Goal: Complete application form: Complete application form

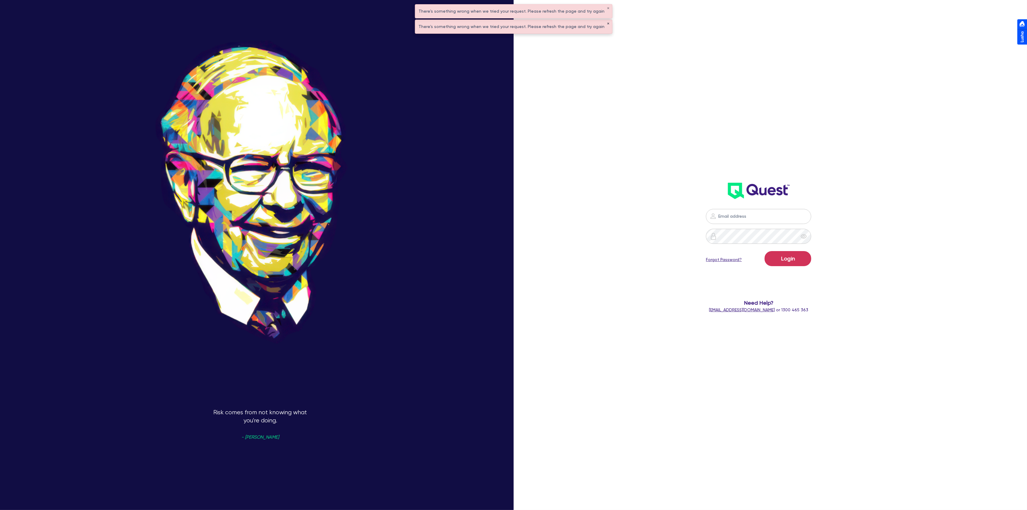
click at [607, 23] on button "✕" at bounding box center [608, 23] width 2 height 3
click at [607, 8] on button "✕" at bounding box center [608, 8] width 2 height 3
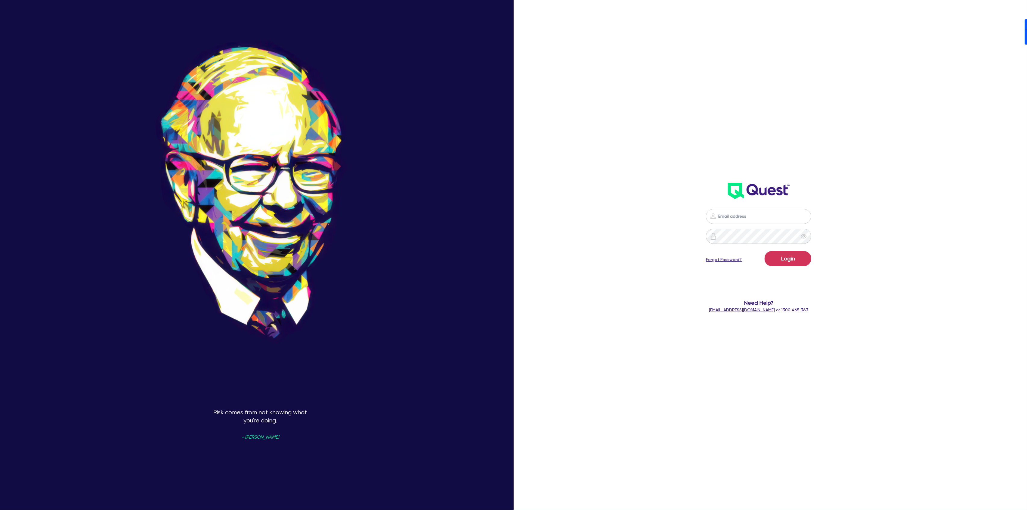
click at [765, 168] on div "Login Forgot Password? Need Help? help@quest.finance or 1300 465 363" at bounding box center [758, 159] width 303 height 318
click at [757, 218] on input "email" at bounding box center [758, 216] width 105 height 15
type input "dean.tinellis@quest.finance"
click at [794, 261] on button "Login" at bounding box center [787, 258] width 47 height 15
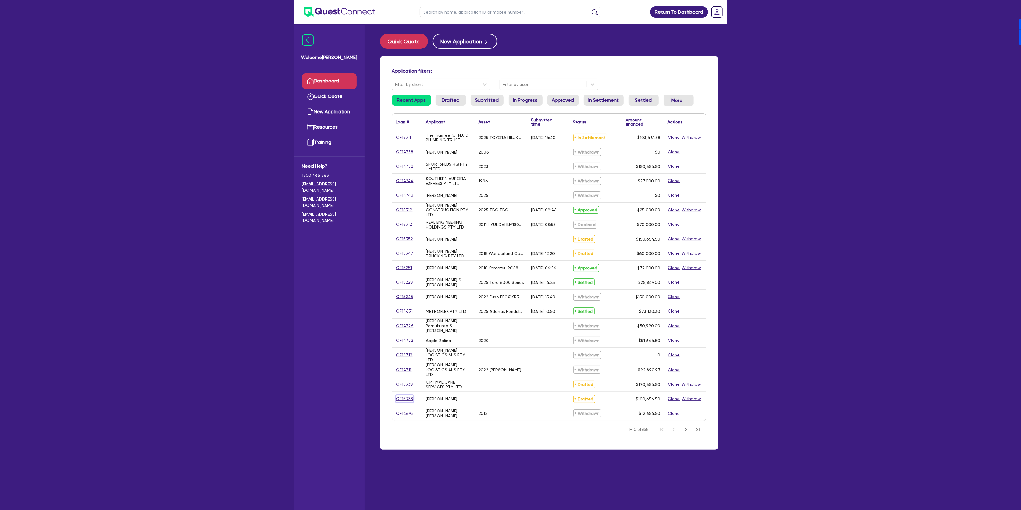
click at [406, 398] on link "QF15338" at bounding box center [404, 398] width 17 height 7
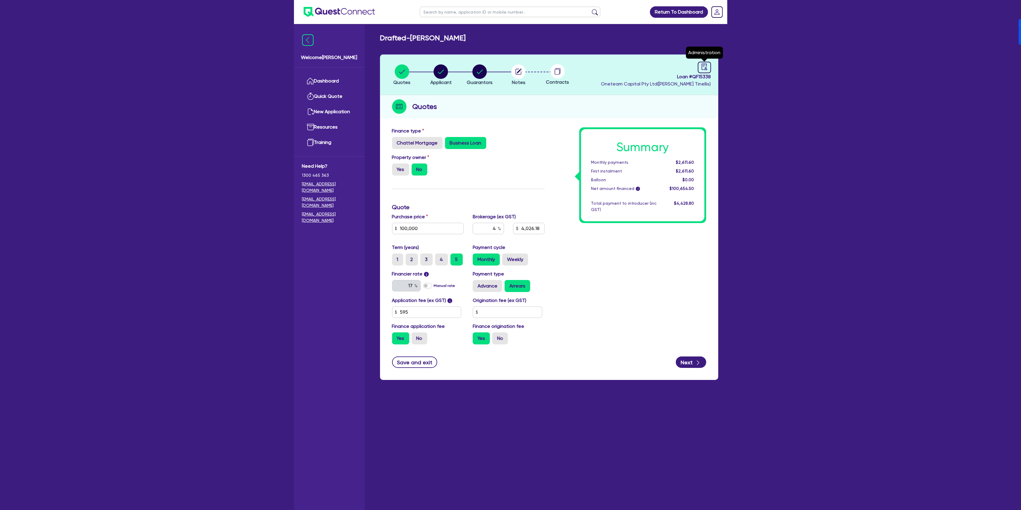
drag, startPoint x: 707, startPoint y: 68, endPoint x: 697, endPoint y: 69, distance: 10.0
click at [707, 68] on icon "audit" at bounding box center [704, 66] width 7 height 7
select select "DRAFTED_NEW"
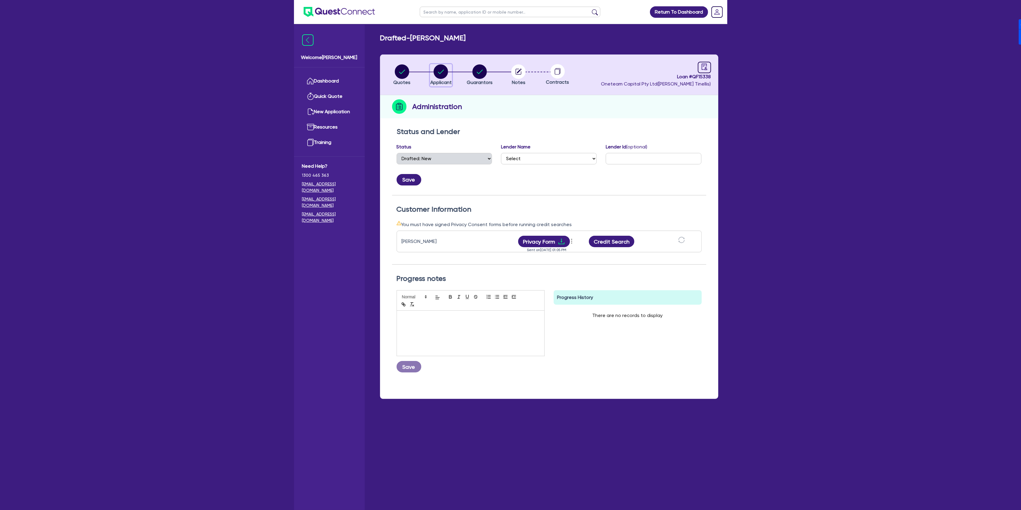
click at [442, 71] on icon "button" at bounding box center [441, 71] width 6 height 4
select select "SOLE_TRADER"
select select "ACCOMODATION_FOOD"
select select "HOTELS"
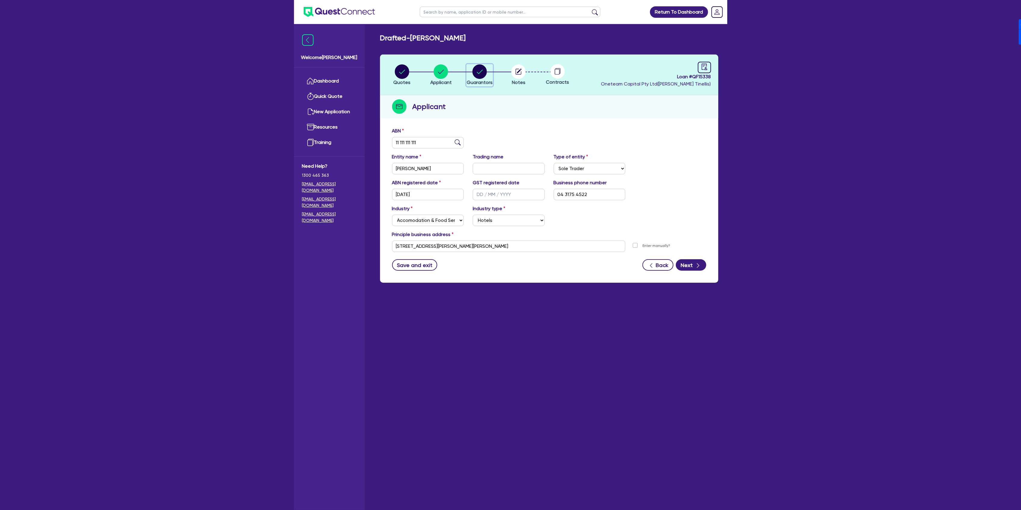
click at [484, 69] on circle "button" at bounding box center [479, 71] width 14 height 14
select select "MR"
select select "[GEOGRAPHIC_DATA]"
select select "SINGLE"
select select "CASH"
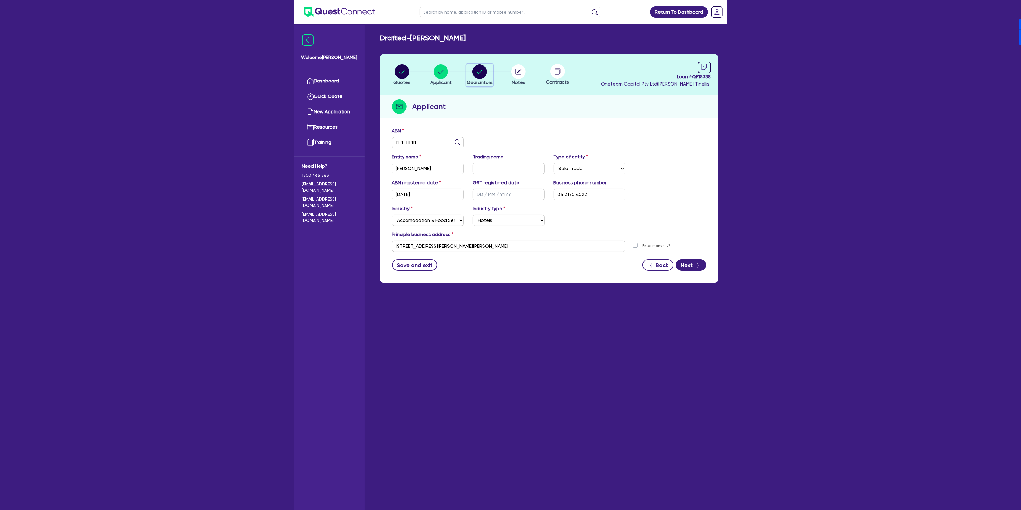
select select "OTHER"
select select "CREDIT_CARD"
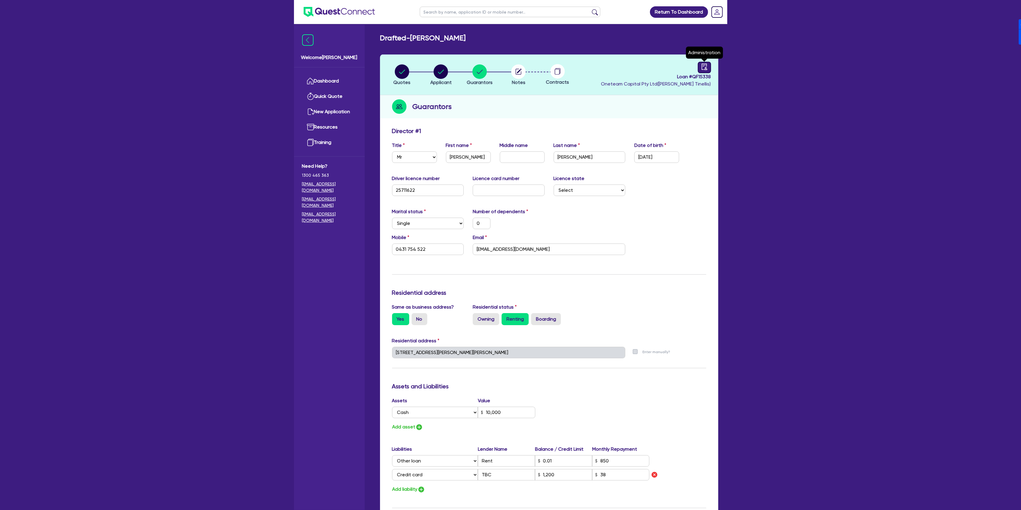
click at [701, 69] on icon "audit" at bounding box center [704, 66] width 7 height 7
select select "DRAFTED_NEW"
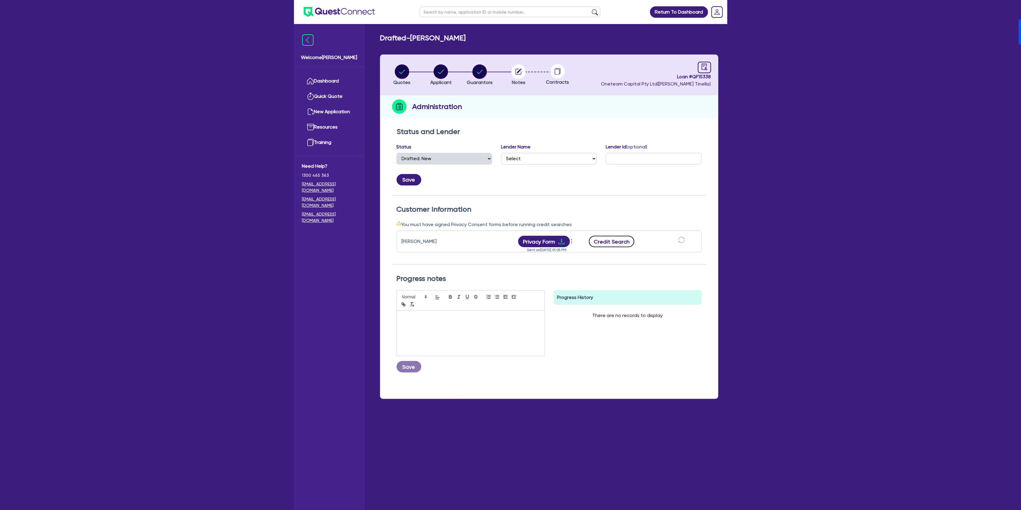
click at [615, 238] on button "Credit Search" at bounding box center [612, 241] width 46 height 11
click at [442, 71] on icon "button" at bounding box center [441, 71] width 6 height 4
select select "SOLE_TRADER"
select select "ACCOMODATION_FOOD"
select select "HOTELS"
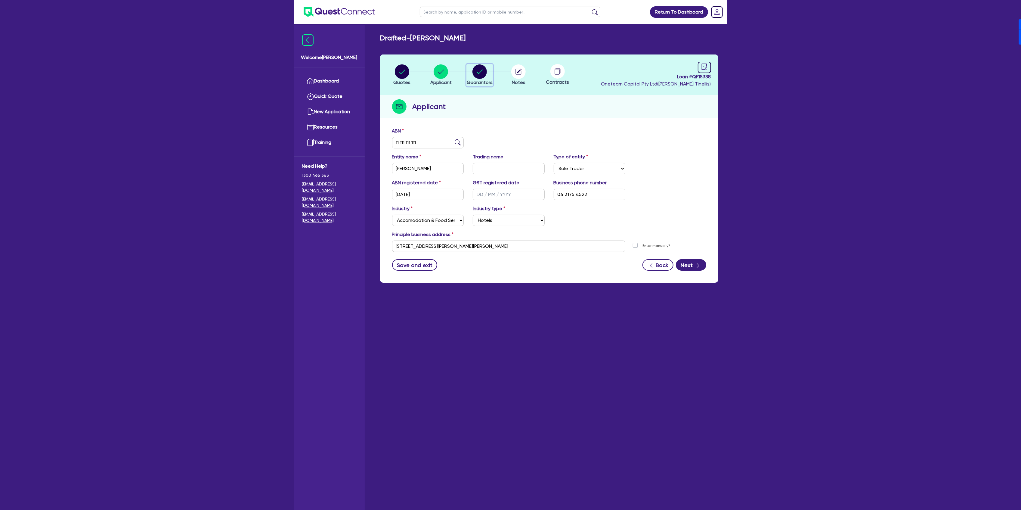
click at [482, 68] on circle "button" at bounding box center [479, 71] width 14 height 14
select select "MR"
select select "[GEOGRAPHIC_DATA]"
select select "SINGLE"
select select "CASH"
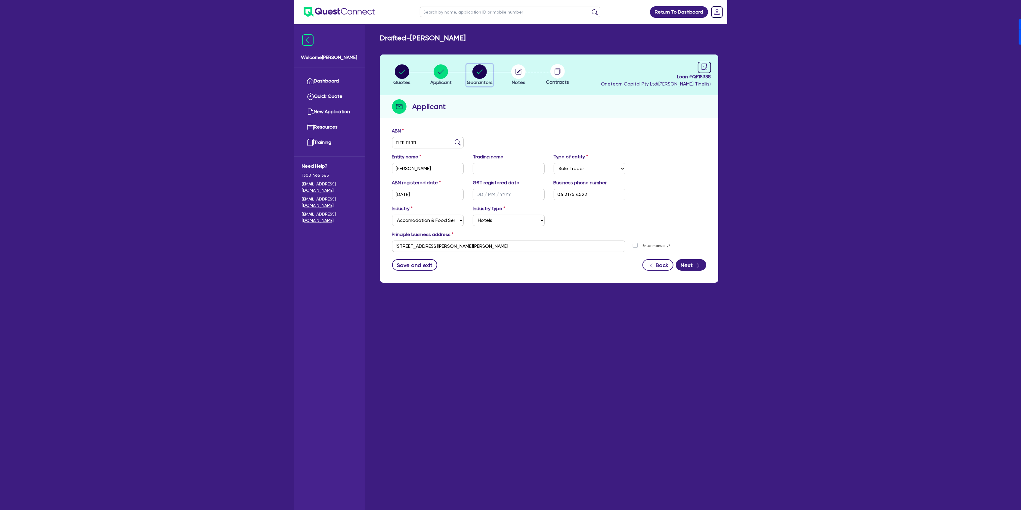
select select "OTHER"
select select "CREDIT_CARD"
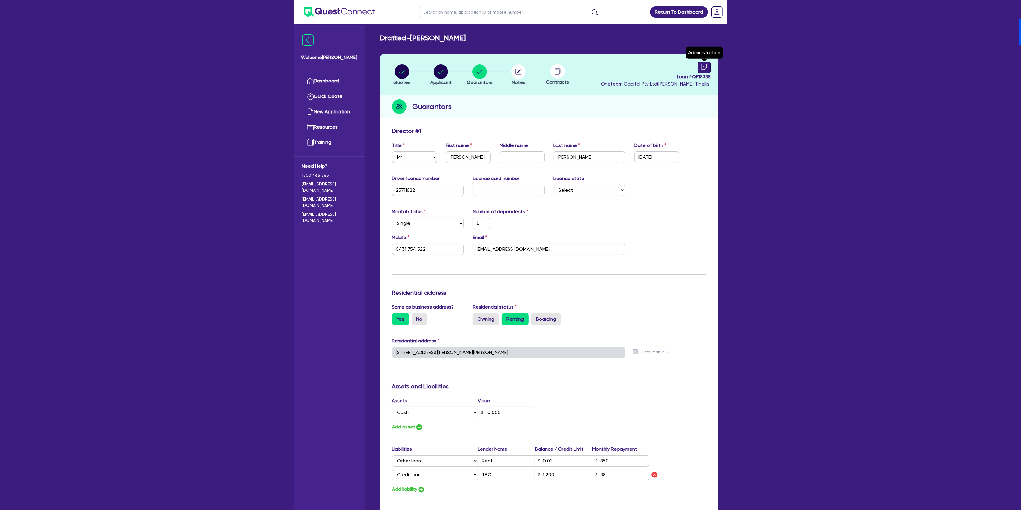
click at [702, 69] on icon "audit" at bounding box center [703, 66] width 5 height 6
select select "DRAFTED_NEW"
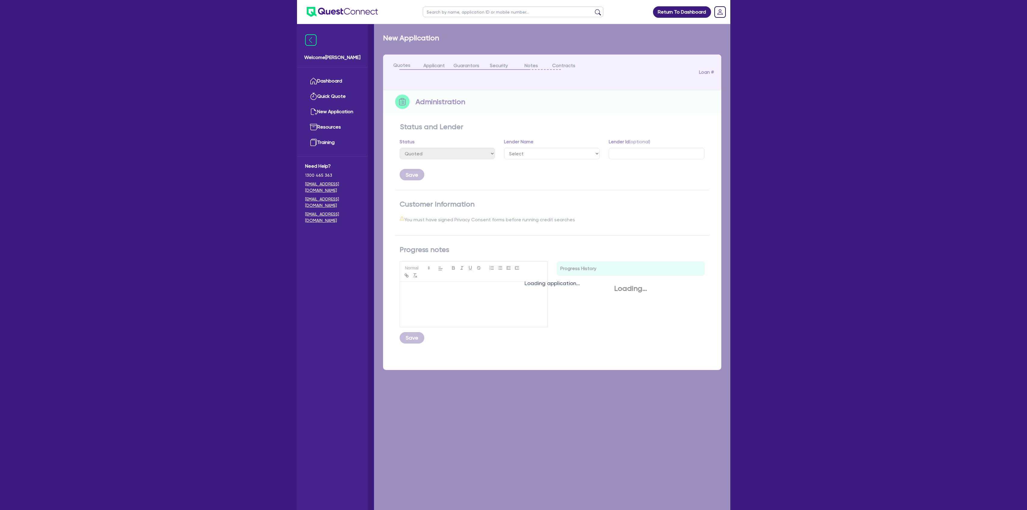
select select "DRAFTED_NEW"
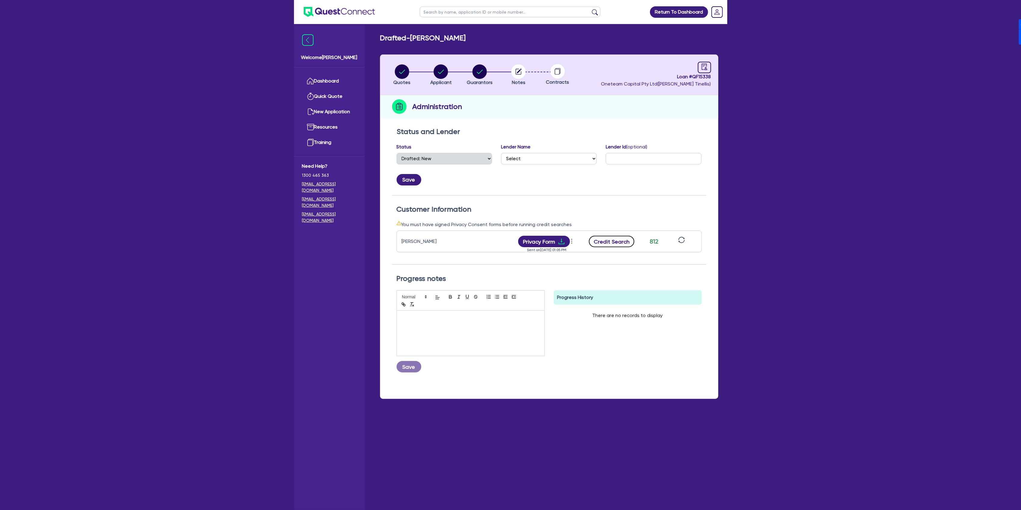
click at [614, 242] on button "Credit Search" at bounding box center [612, 241] width 46 height 11
click at [622, 239] on button "Credit Report" at bounding box center [611, 241] width 55 height 11
drag, startPoint x: 484, startPoint y: 68, endPoint x: 507, endPoint y: 92, distance: 33.2
click at [484, 68] on circle "button" at bounding box center [479, 71] width 14 height 14
select select "MR"
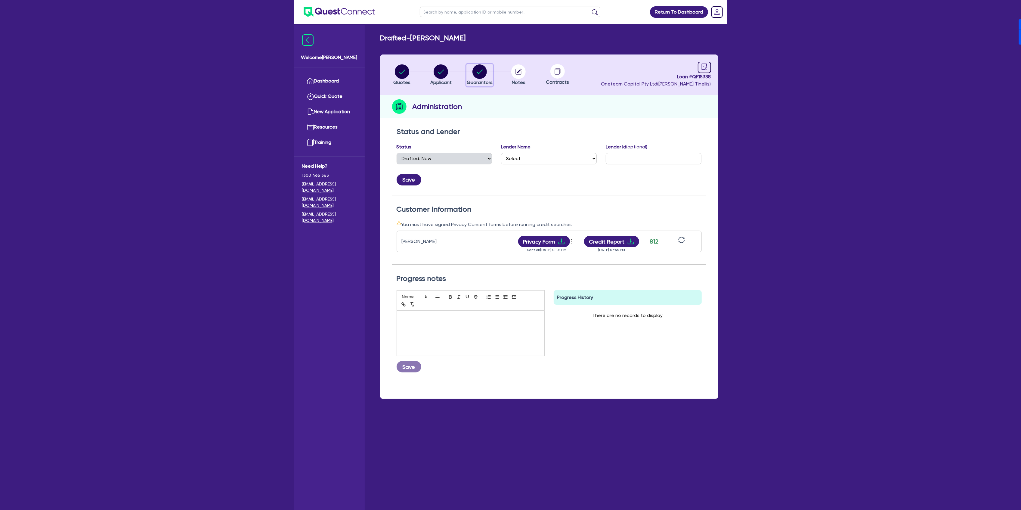
select select "[GEOGRAPHIC_DATA]"
select select "SINGLE"
select select "CASH"
select select "OTHER"
select select "CREDIT_CARD"
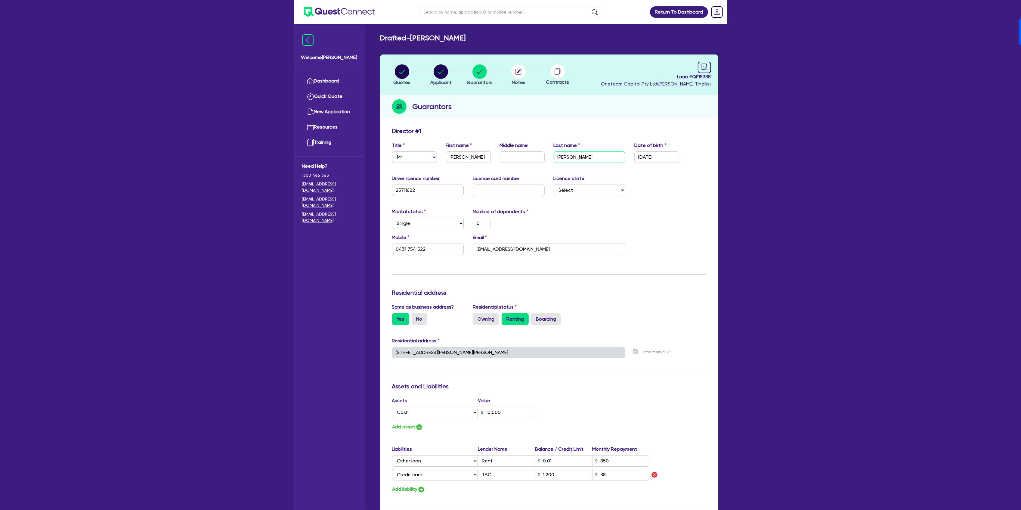
click at [590, 156] on input "[PERSON_NAME]" at bounding box center [589, 156] width 72 height 11
click at [438, 74] on circle "button" at bounding box center [440, 71] width 14 height 14
select select "SOLE_TRADER"
select select "ACCOMODATION_FOOD"
select select "HOTELS"
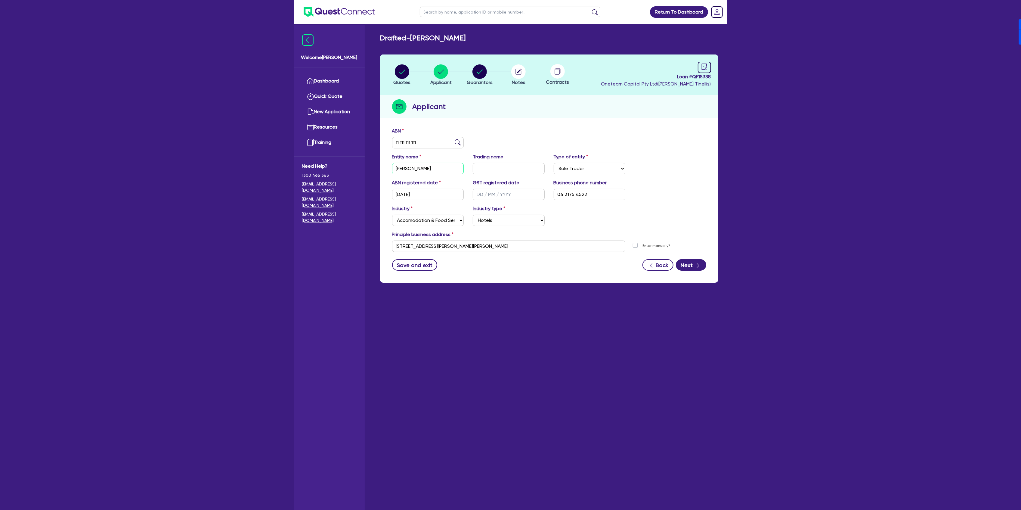
click at [433, 169] on input "[PERSON_NAME]" at bounding box center [428, 168] width 72 height 11
paste input "[PERSON_NAME]"
click at [401, 165] on input "[PERSON_NAME]" at bounding box center [428, 168] width 72 height 11
type input "[PERSON_NAME]"
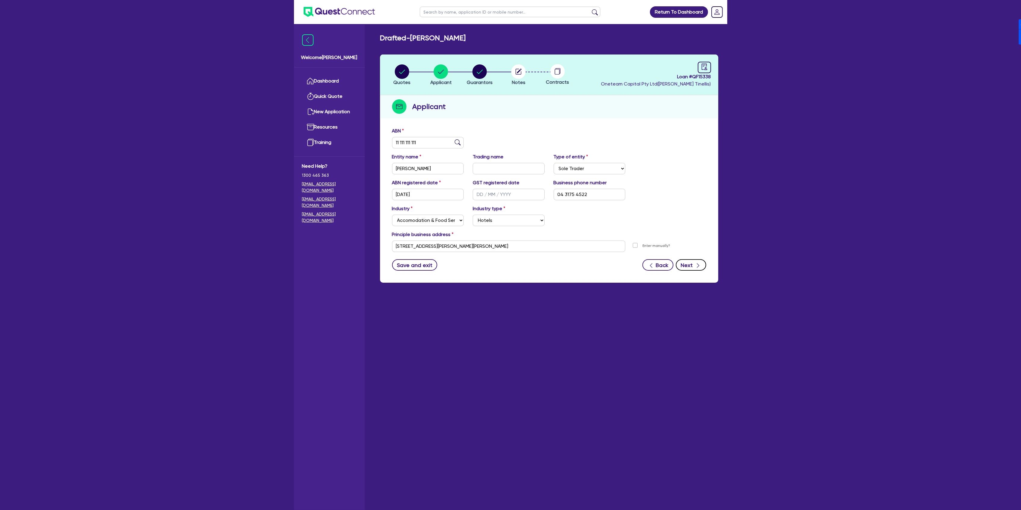
click at [691, 268] on button "Next" at bounding box center [691, 264] width 30 height 11
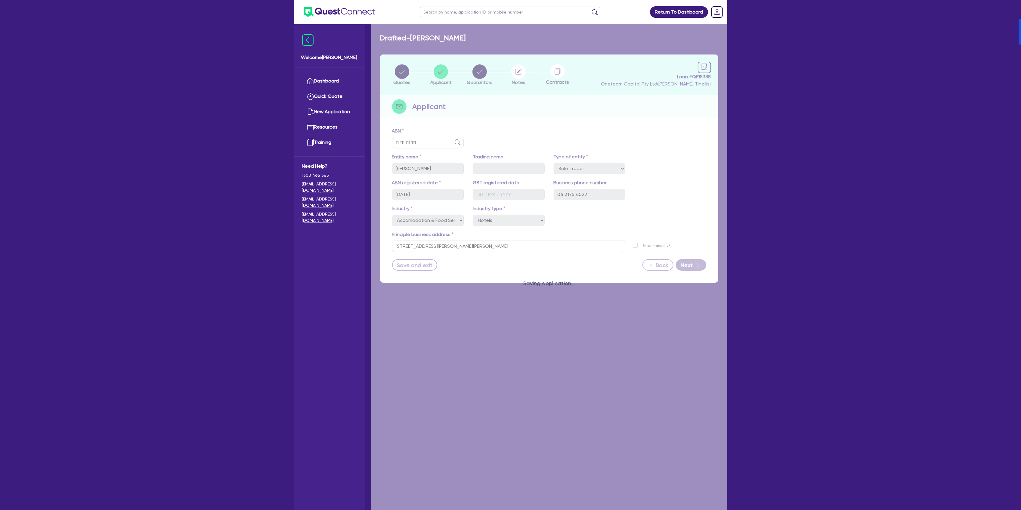
select select "MR"
select select "[GEOGRAPHIC_DATA]"
select select "SINGLE"
select select "CASH"
select select "OTHER"
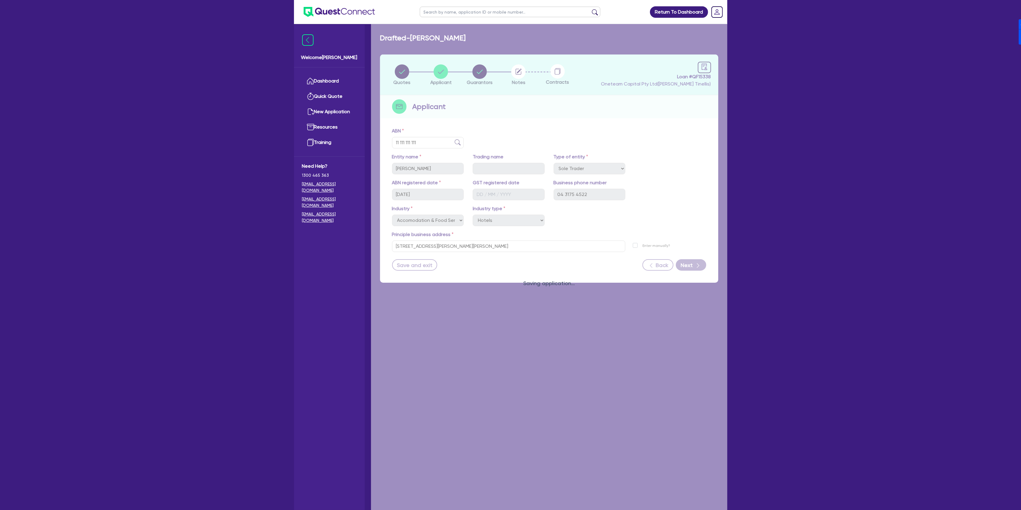
select select "CREDIT_CARD"
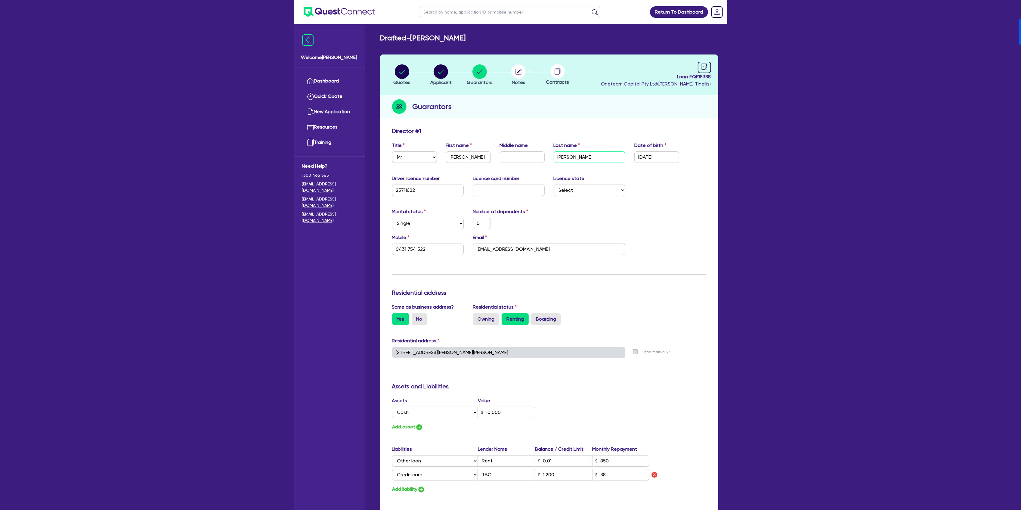
click at [584, 158] on input "[PERSON_NAME]" at bounding box center [589, 156] width 72 height 11
drag, startPoint x: 704, startPoint y: 217, endPoint x: 674, endPoint y: 208, distance: 31.5
click at [704, 218] on div "Marital status Select [DEMOGRAPHIC_DATA] Married De Facto / Partner Number of d…" at bounding box center [548, 221] width 323 height 26
click at [515, 69] on circle "button" at bounding box center [518, 71] width 14 height 14
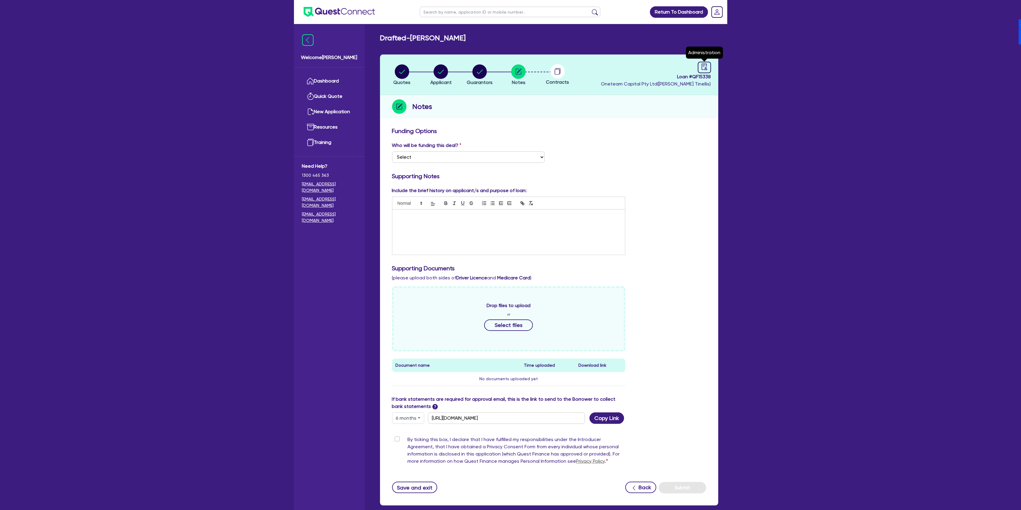
click at [711, 69] on header "Quotes Applicant [GEOGRAPHIC_DATA] Notes Contracts Loan # QF15338 Oneteam Capit…" at bounding box center [549, 74] width 338 height 41
click at [707, 66] on icon "audit" at bounding box center [704, 66] width 7 height 7
select select "DRAFTED_NEW"
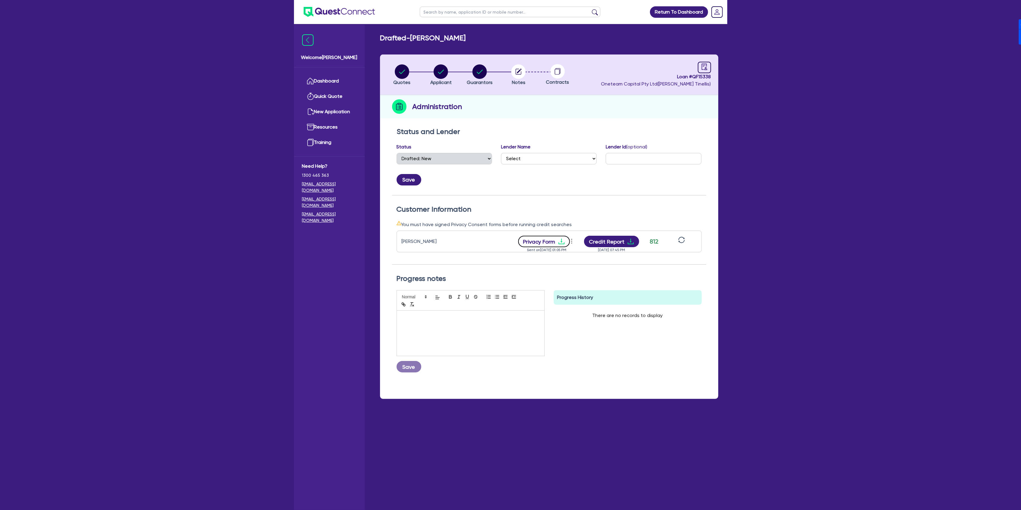
click at [561, 239] on icon "download" at bounding box center [561, 242] width 6 height 6
